Goal: Find specific page/section

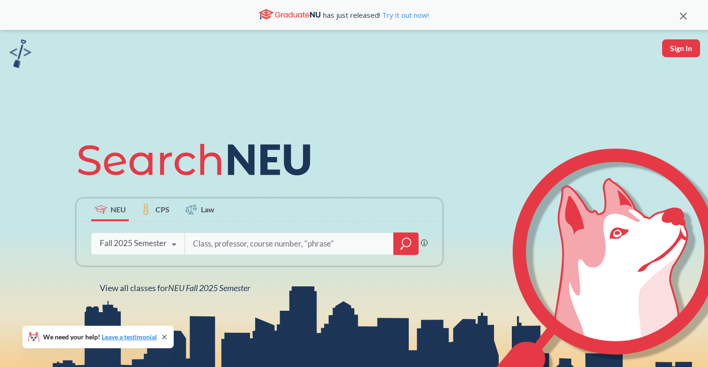
click at [131, 245] on div "Fall 2025 Semester" at bounding box center [133, 243] width 67 height 10
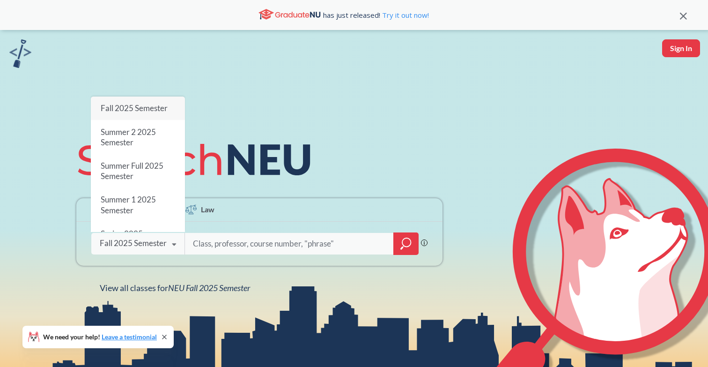
click at [136, 110] on span "Fall 2025 Semester" at bounding box center [134, 108] width 67 height 10
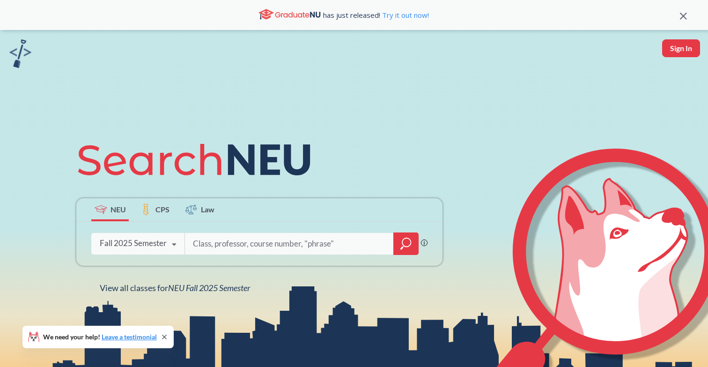
click at [407, 242] on icon "magnifying glass" at bounding box center [405, 243] width 11 height 13
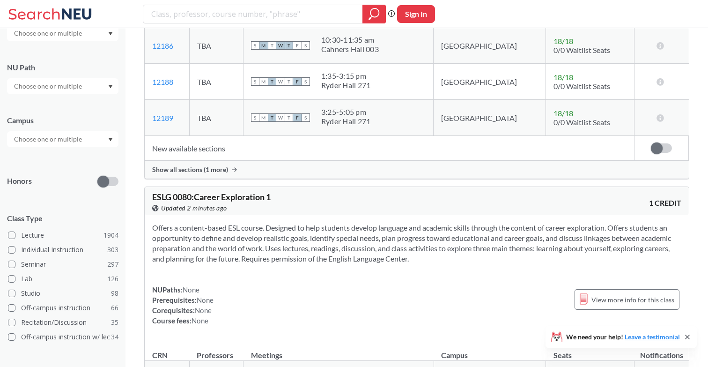
scroll to position [110, 0]
click at [28, 147] on div at bounding box center [62, 141] width 111 height 16
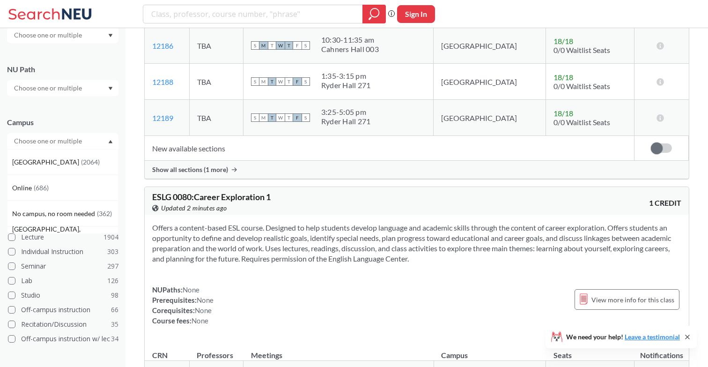
click at [29, 141] on input "text" at bounding box center [48, 140] width 79 height 11
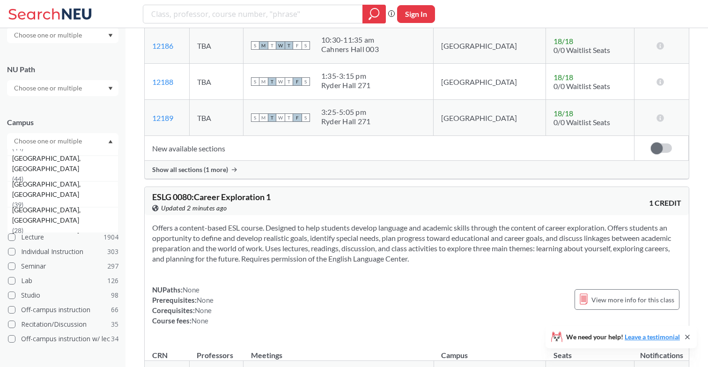
scroll to position [140, 0]
click at [37, 150] on span "[GEOGRAPHIC_DATA], [US_STATE]" at bounding box center [64, 145] width 104 height 10
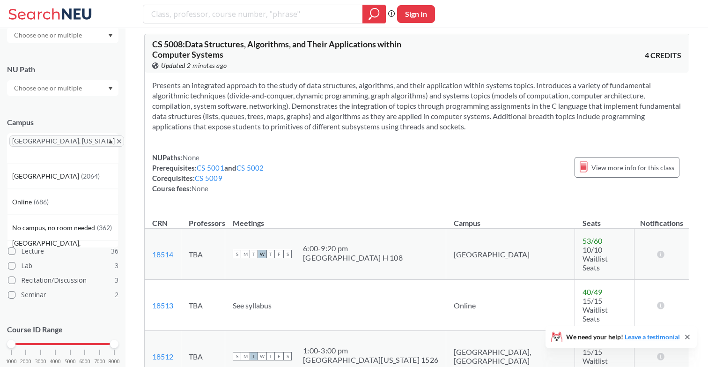
scroll to position [1787, 0]
